Goal: Information Seeking & Learning: Learn about a topic

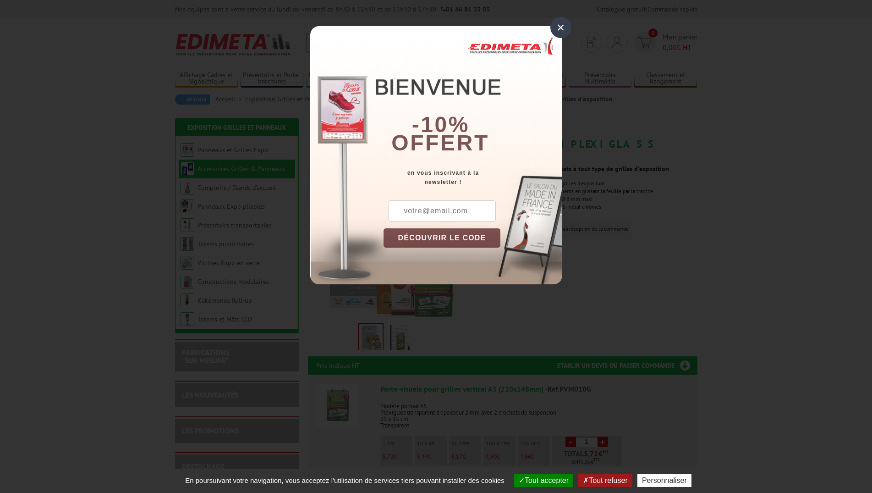
click at [562, 27] on div "×" at bounding box center [560, 27] width 21 height 21
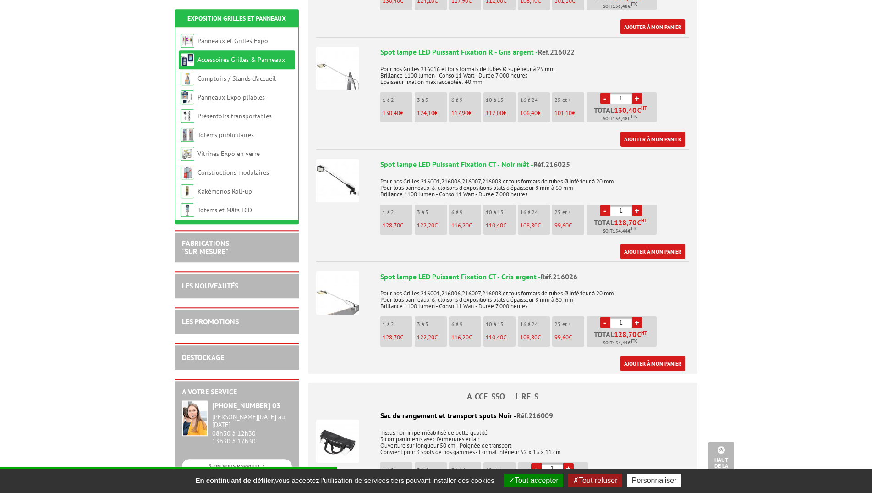
scroll to position [421, 0]
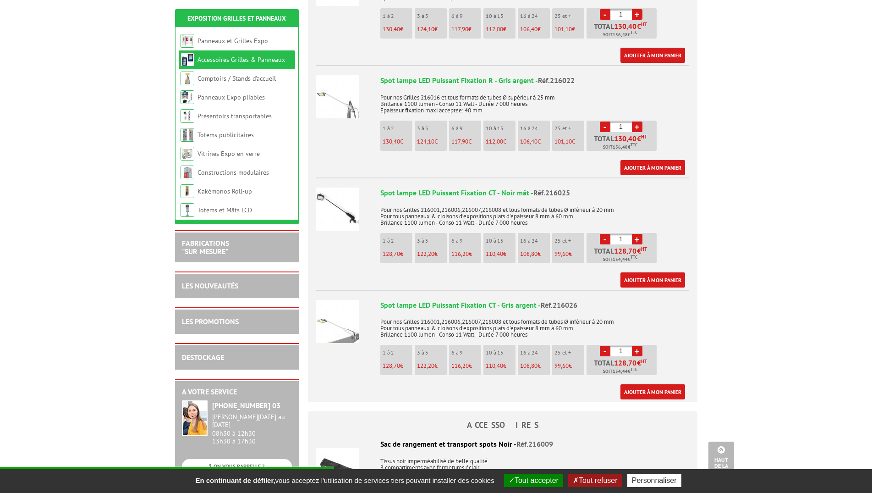
click at [345, 197] on img at bounding box center [337, 208] width 43 height 43
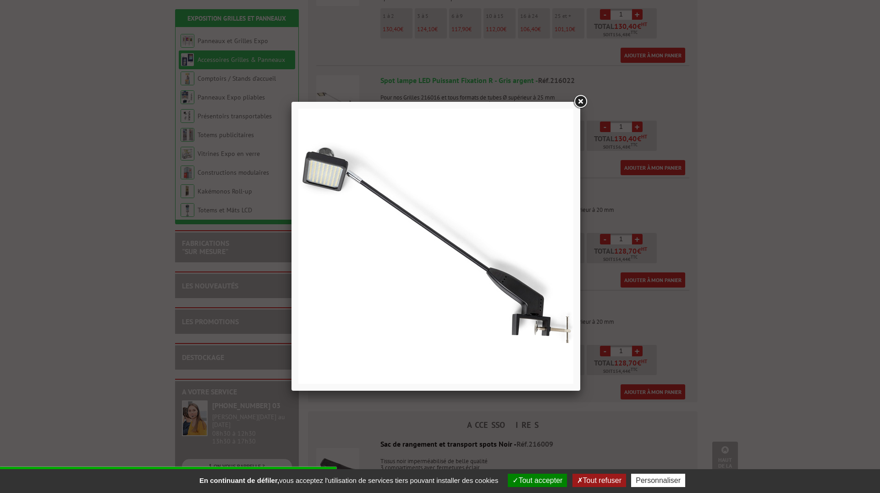
click at [581, 99] on link at bounding box center [580, 101] width 16 height 16
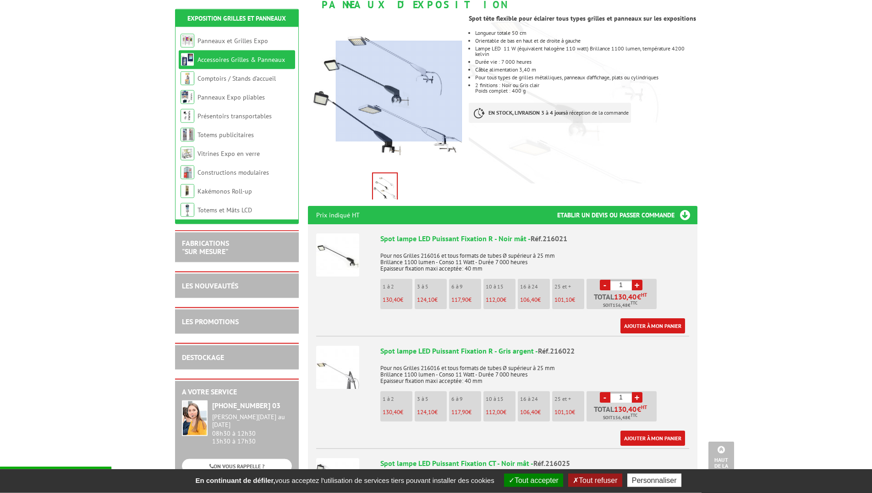
scroll to position [140, 0]
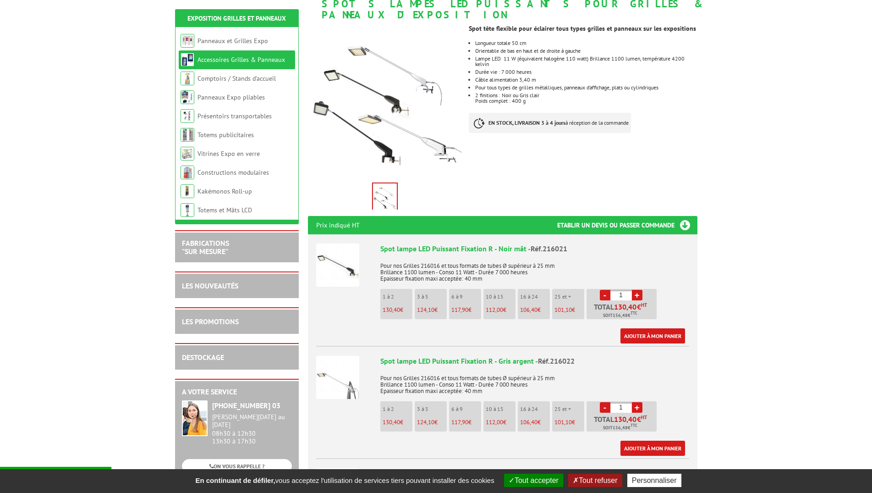
click at [341, 253] on img at bounding box center [337, 264] width 43 height 43
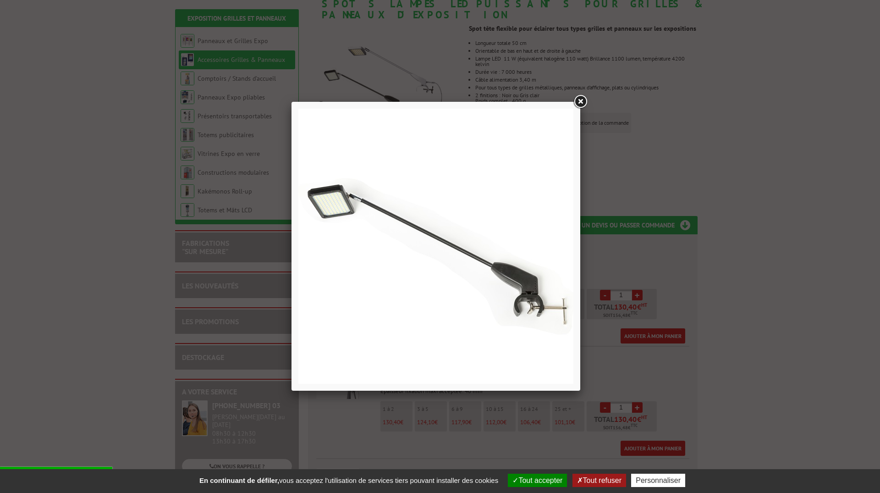
click at [581, 103] on link at bounding box center [580, 101] width 16 height 16
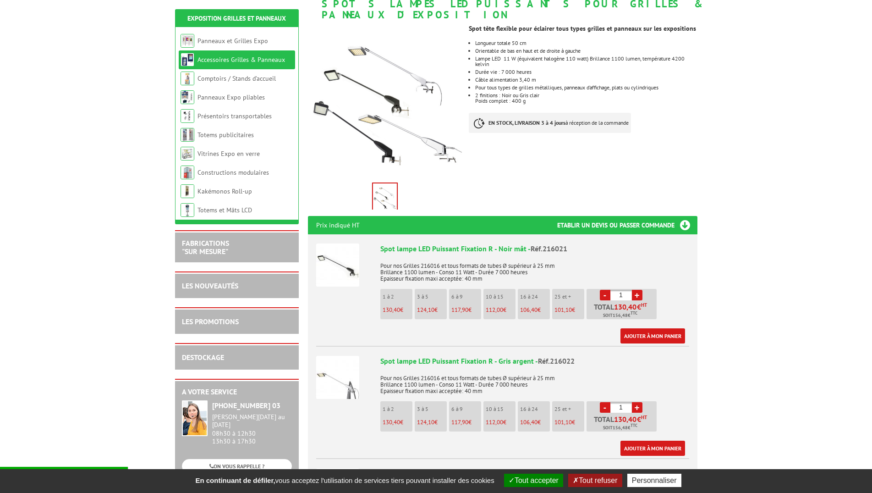
scroll to position [187, 0]
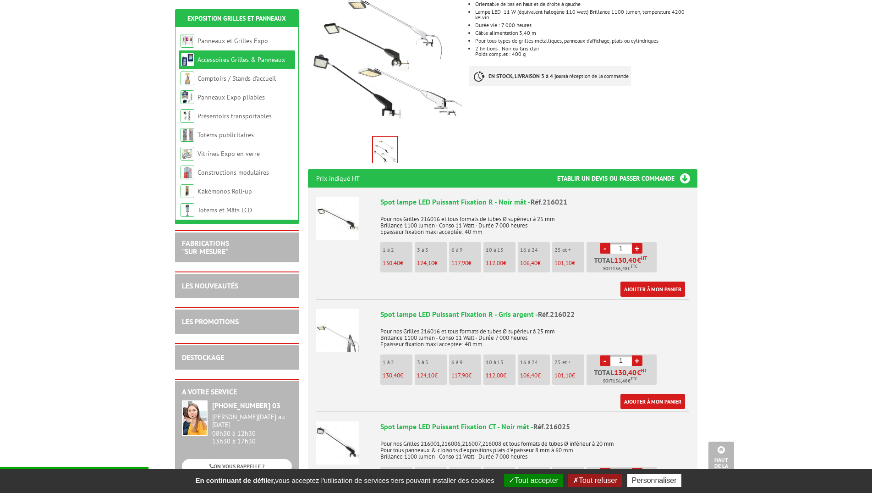
click at [324, 427] on img at bounding box center [337, 442] width 43 height 43
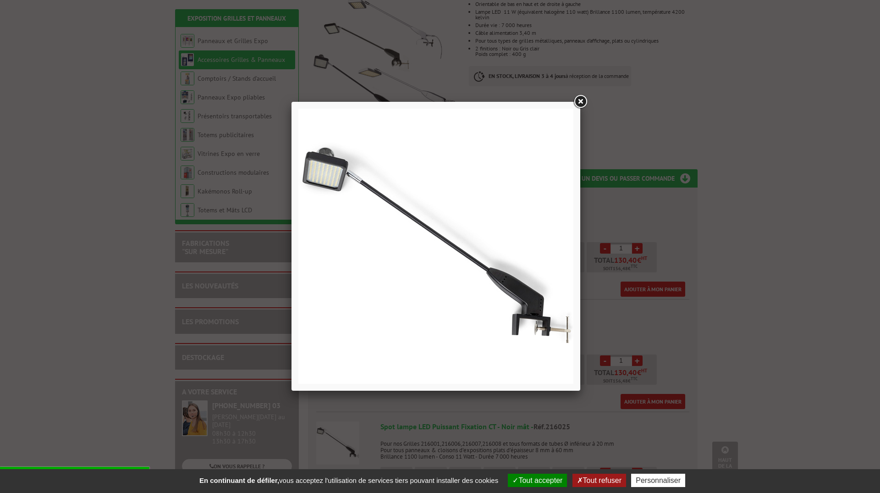
click at [579, 99] on link at bounding box center [580, 101] width 16 height 16
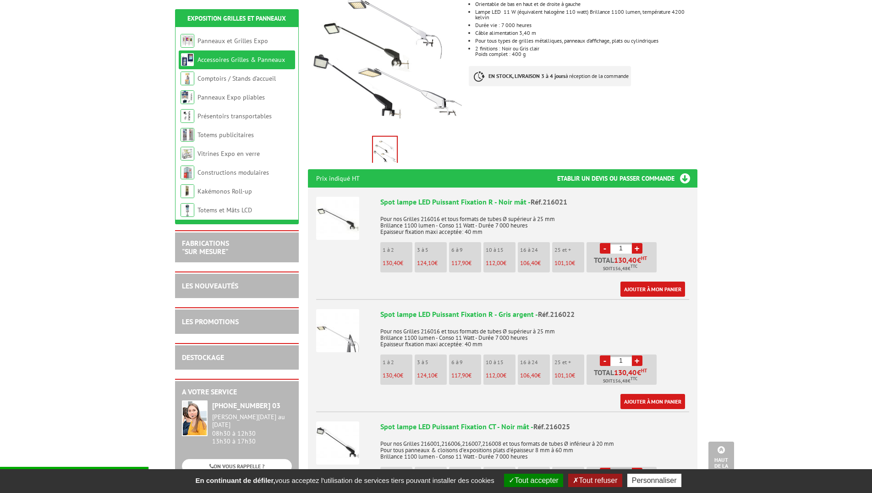
click at [342, 205] on img at bounding box center [337, 218] width 43 height 43
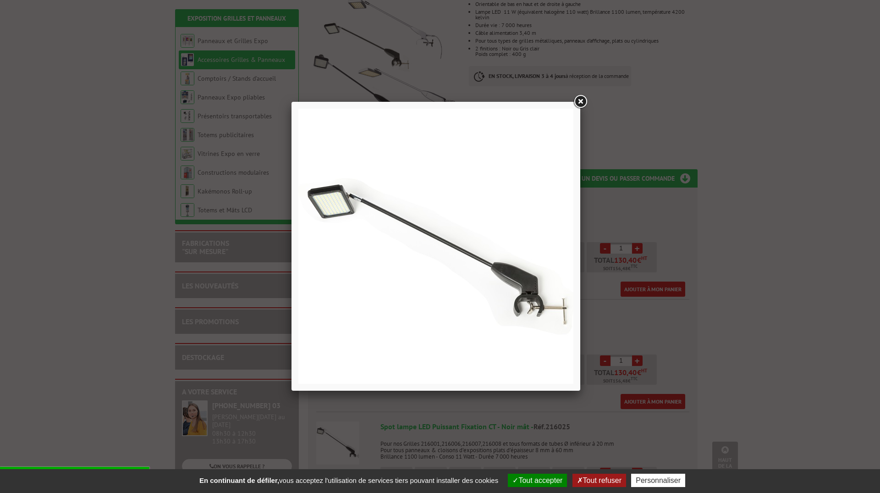
click at [582, 99] on link at bounding box center [580, 101] width 16 height 16
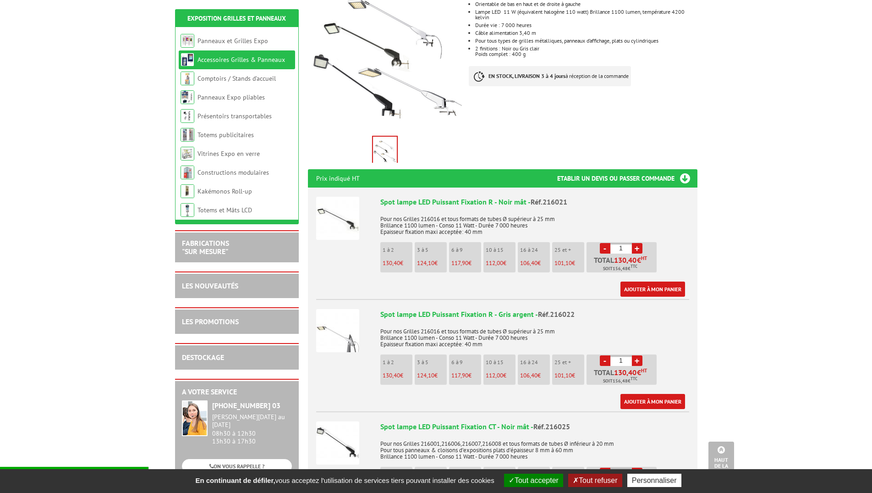
click at [336, 425] on img at bounding box center [337, 442] width 43 height 43
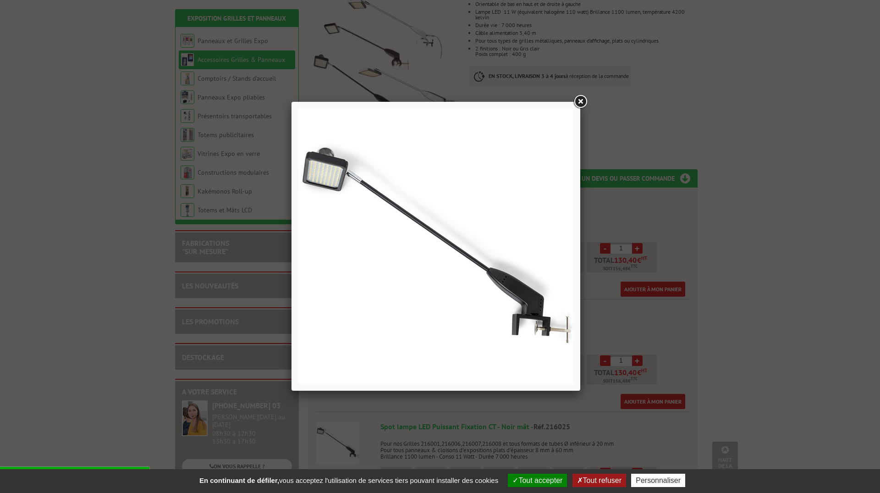
click at [578, 103] on link at bounding box center [580, 101] width 16 height 16
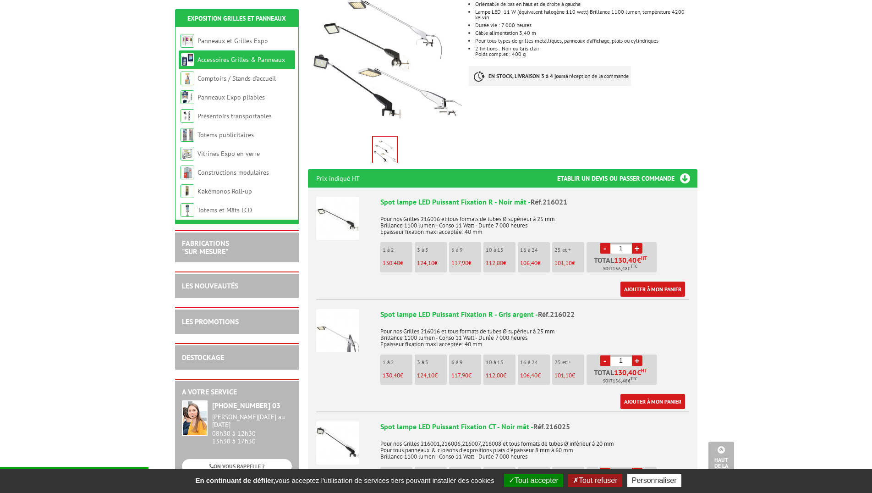
click at [347, 208] on img at bounding box center [337, 218] width 43 height 43
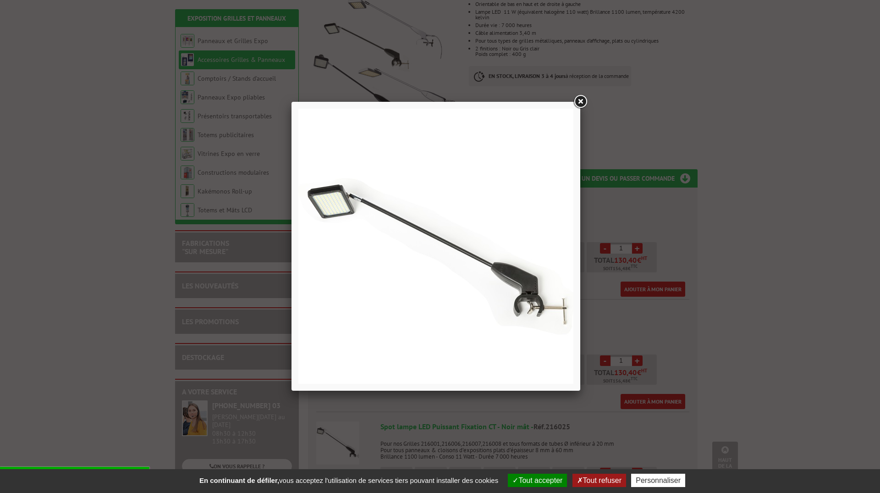
click at [577, 101] on link at bounding box center [580, 101] width 16 height 16
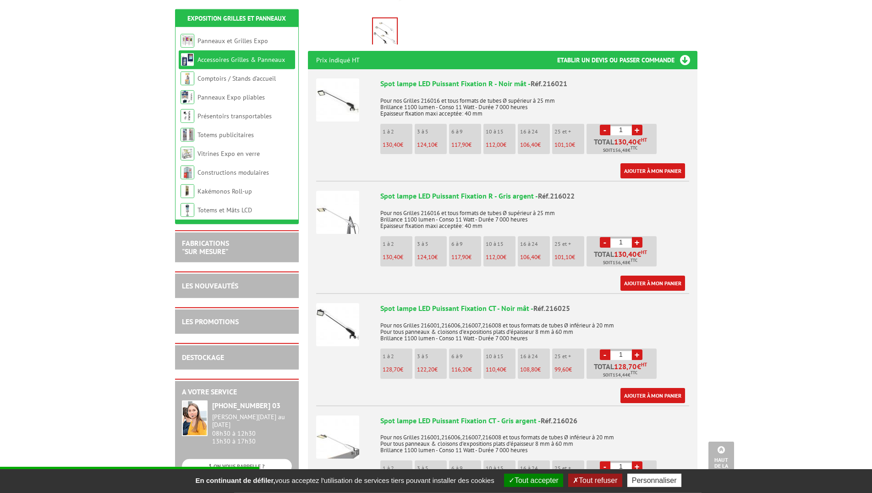
scroll to position [327, 0]
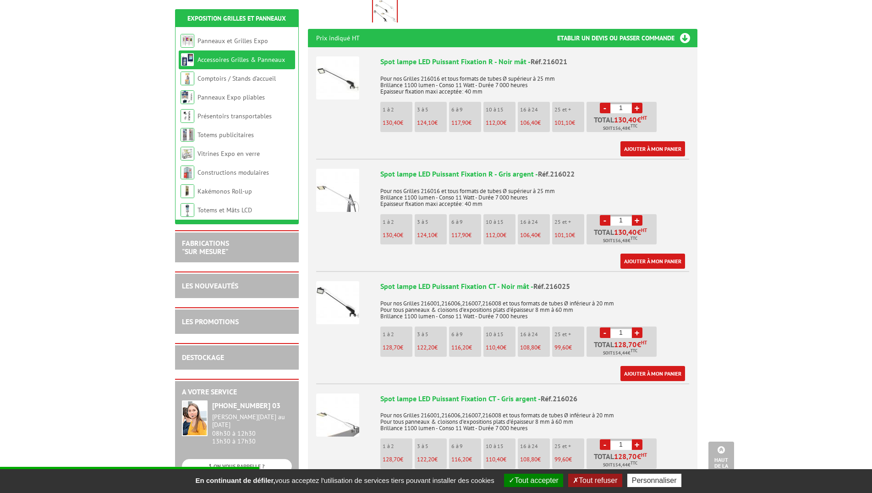
click at [334, 290] on img at bounding box center [337, 302] width 43 height 43
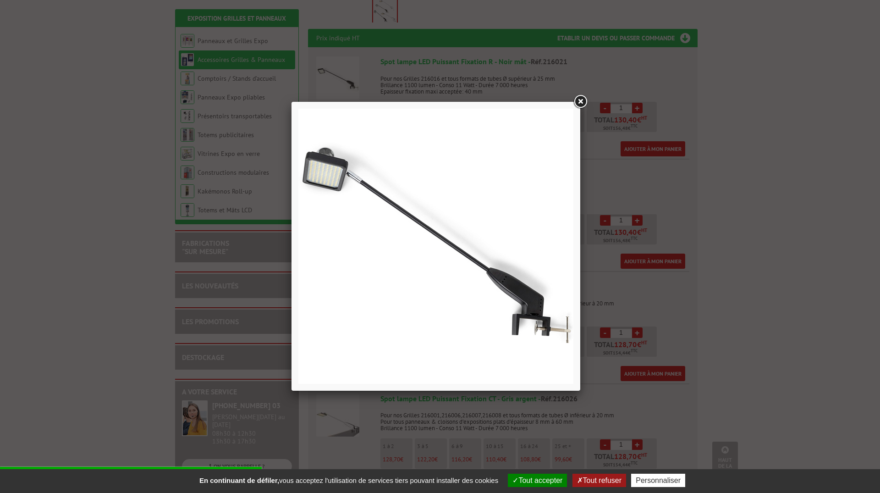
click at [577, 101] on link at bounding box center [580, 101] width 16 height 16
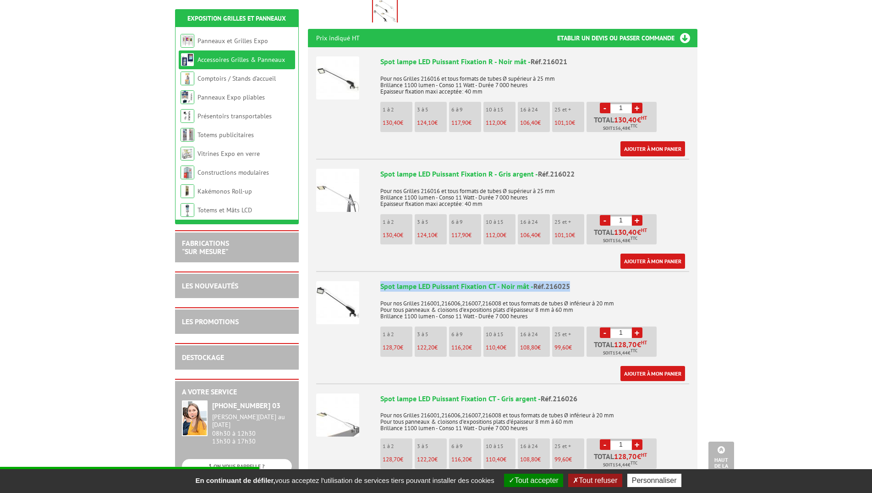
drag, startPoint x: 380, startPoint y: 275, endPoint x: 591, endPoint y: 278, distance: 210.8
click at [591, 281] on div "Spot lampe LED Puissant Fixation CT - Noir mât - Réf.216025" at bounding box center [534, 286] width 309 height 11
copy div "Spot lampe LED Puissant Fixation CT - Noir mât - Réf.216025"
